Goal: Communication & Community: Share content

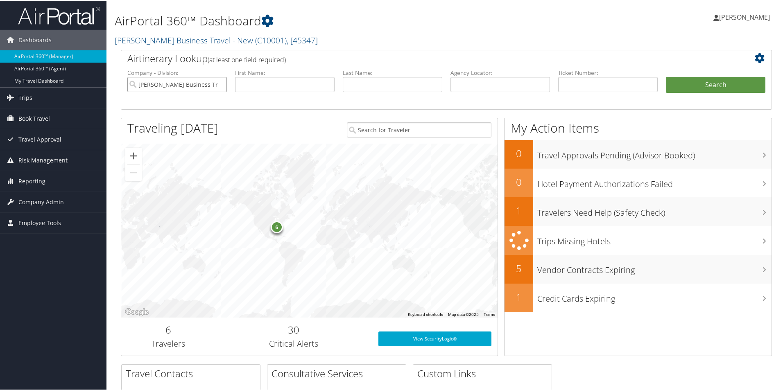
click at [212, 86] on input "Christopherson Business Travel - New" at bounding box center [176, 83] width 99 height 15
click at [469, 85] on input "text" at bounding box center [499, 83] width 99 height 15
paste input "DLN6DM"
type input "DLN6DM"
click at [688, 83] on button "Search" at bounding box center [715, 84] width 99 height 16
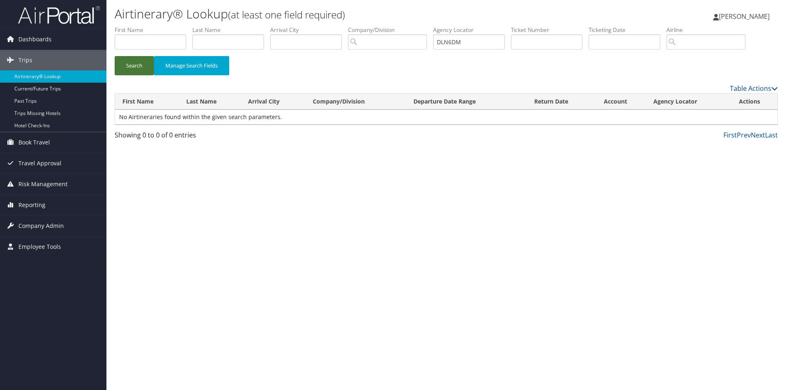
click at [124, 58] on button "Search" at bounding box center [134, 65] width 39 height 19
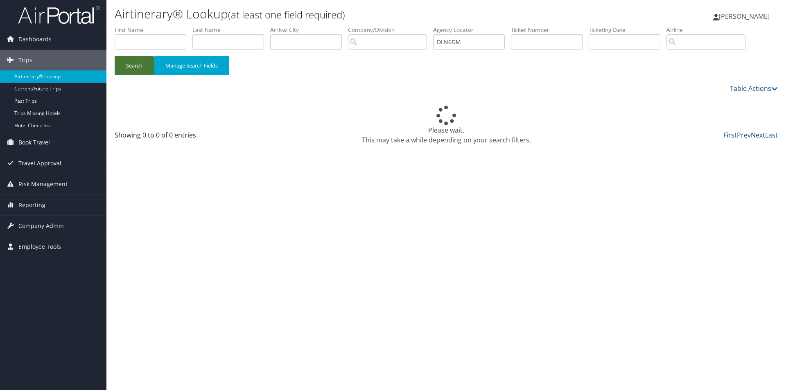
click at [124, 58] on button "Search" at bounding box center [134, 65] width 39 height 19
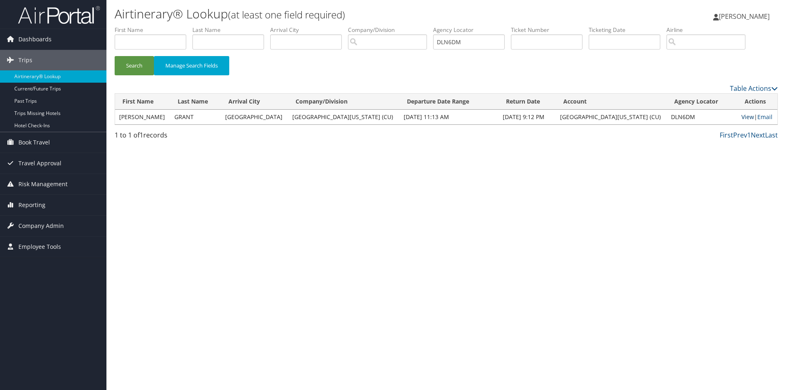
click at [744, 117] on link "View" at bounding box center [747, 117] width 13 height 8
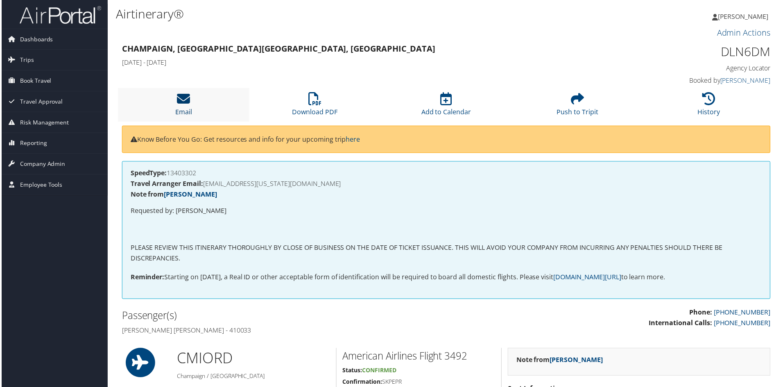
click at [176, 99] on icon at bounding box center [182, 99] width 13 height 13
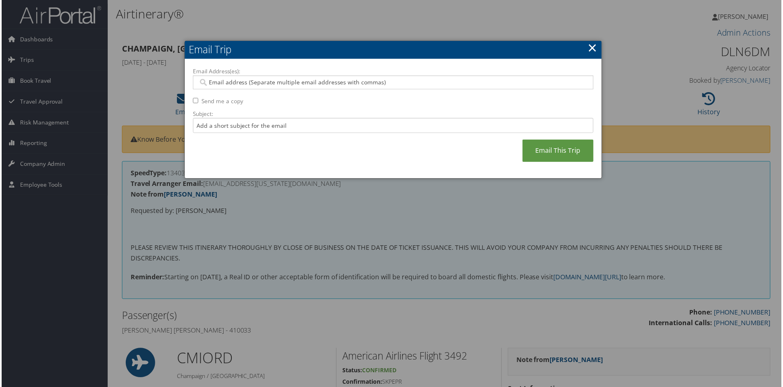
click at [223, 85] on input "Email Address(es):" at bounding box center [392, 83] width 391 height 8
click at [209, 81] on input "Email Address(es):" at bounding box center [392, 83] width 391 height 8
paste input "[EMAIL_ADDRESS][US_STATE][DOMAIN_NAME]"
type input "[EMAIL_ADDRESS][US_STATE][DOMAIN_NAME]"
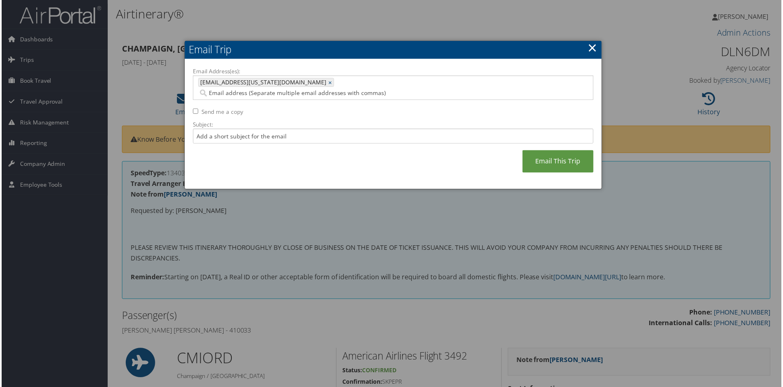
click at [299, 89] on input "Email Address(es):" at bounding box center [351, 93] width 308 height 8
paste input "[EMAIL_ADDRESS][US_STATE][DOMAIN_NAME]"
type input "[EMAIL_ADDRESS][US_STATE][DOMAIN_NAME]"
type input "[EMAIL_ADDRESS][US_STATE][DOMAIN_NAME], [EMAIL_ADDRESS][US_STATE][DOMAIN_NAME]"
click at [382, 89] on input "Email Address(es):" at bounding box center [308, 93] width 223 height 8
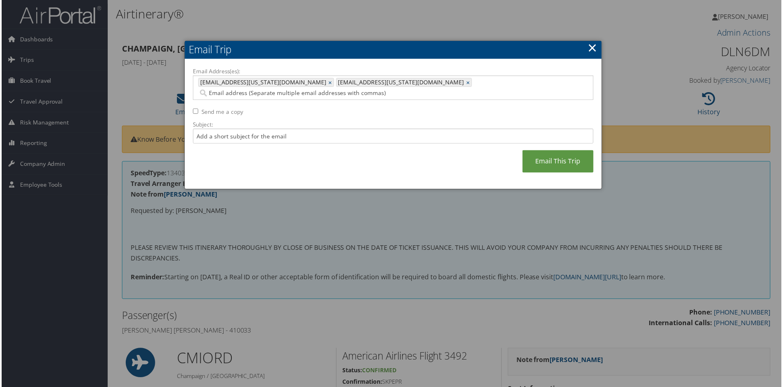
paste input "[PERSON_NAME][EMAIL_ADDRESS][PERSON_NAME][US_STATE][DOMAIN_NAME]"
type input "[PERSON_NAME][EMAIL_ADDRESS][PERSON_NAME][US_STATE][DOMAIN_NAME]"
type input "[EMAIL_ADDRESS][US_STATE][DOMAIN_NAME], [EMAIL_ADDRESS][US_STATE][DOMAIN_NAME],…"
click at [216, 129] on input "Subject:" at bounding box center [393, 136] width 402 height 15
click at [283, 129] on input "itinerary and invoice for" at bounding box center [393, 136] width 402 height 15
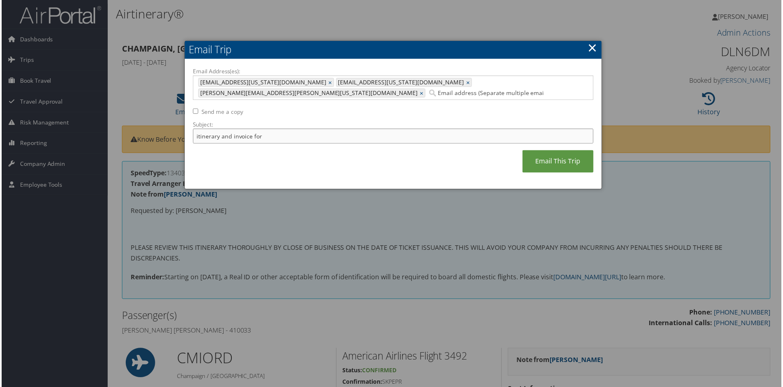
paste input "[PERSON_NAME] ALIONS [PERSON_NAME]"
type input "itinerary and invoice for [PERSON_NAME] ALIONS GRANT"
click at [551, 153] on link "Email This Trip" at bounding box center [558, 162] width 71 height 23
